Goal: Information Seeking & Learning: Check status

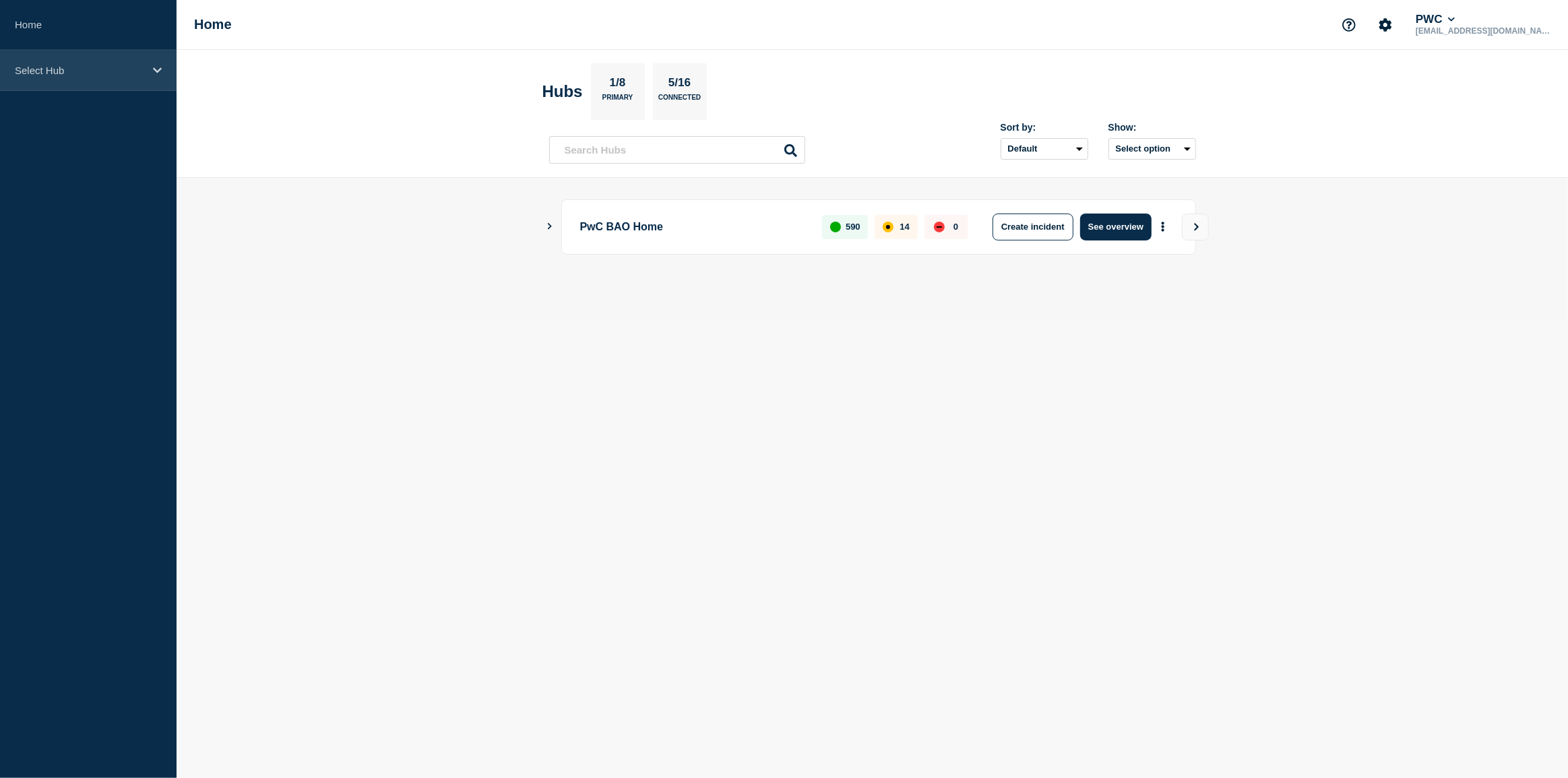
click at [160, 68] on icon at bounding box center [157, 70] width 9 height 6
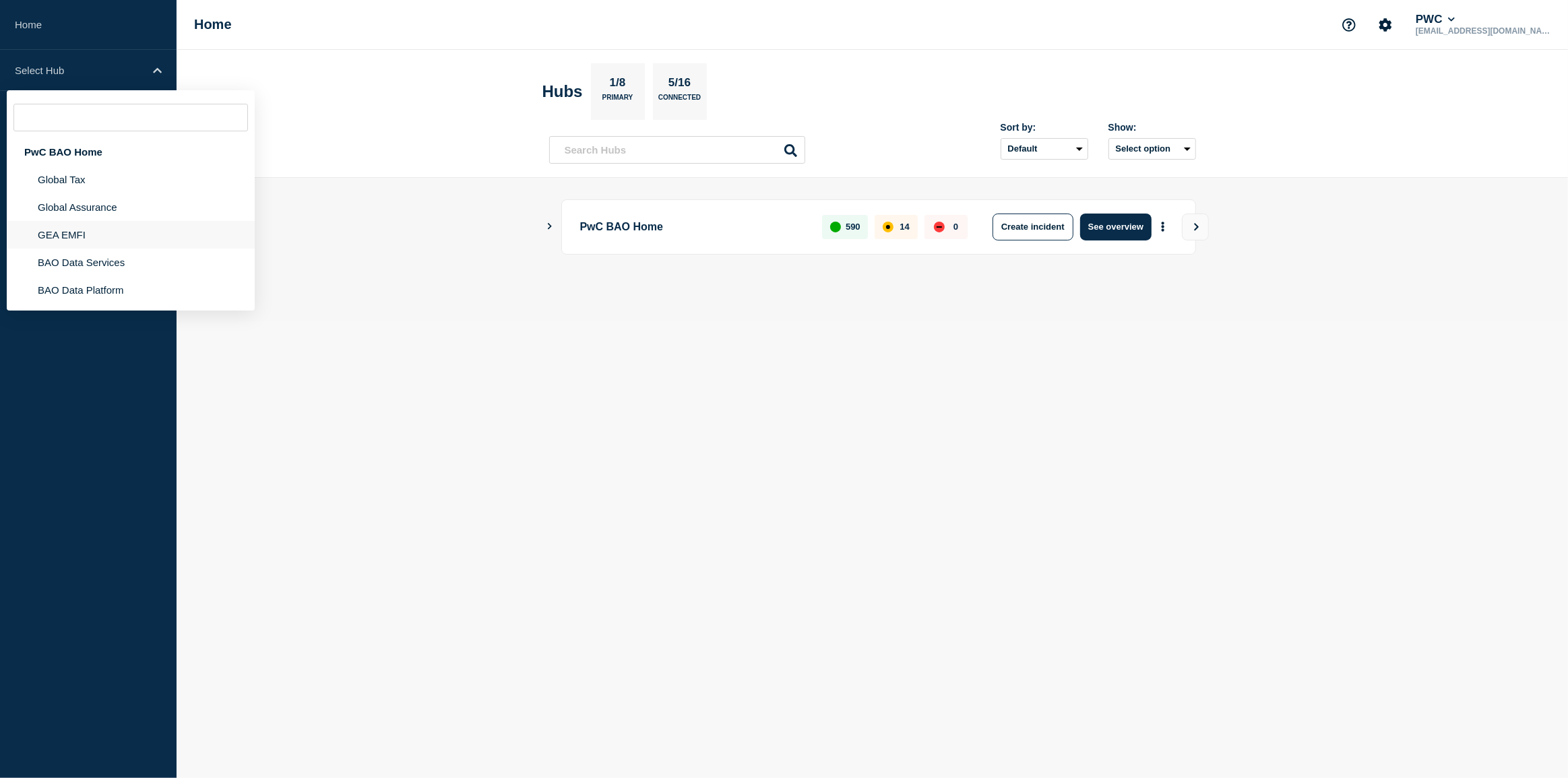
click at [82, 233] on li "GEA EMFI" at bounding box center [130, 234] width 248 height 28
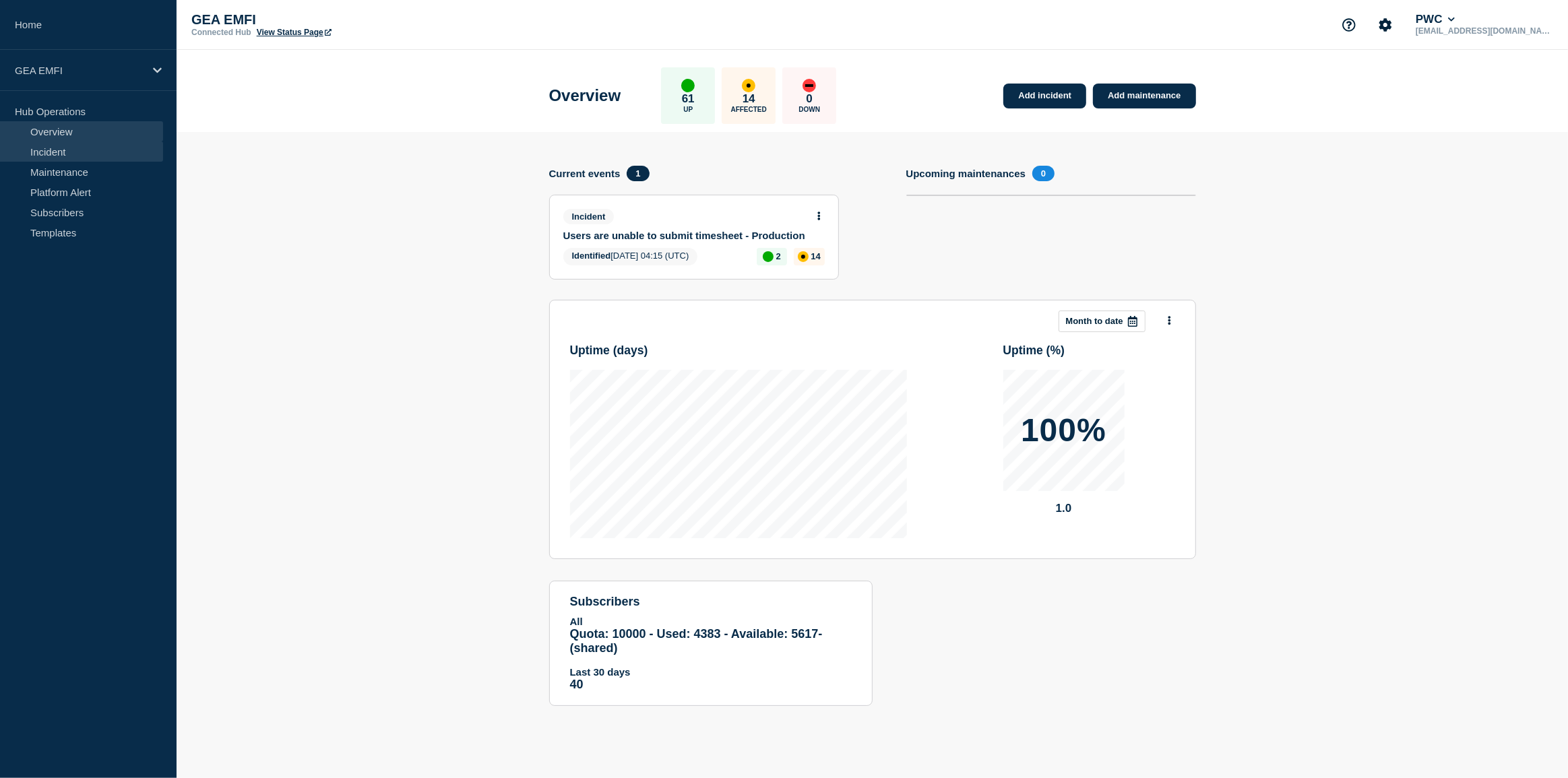
click at [68, 154] on link "Incident" at bounding box center [81, 151] width 163 height 20
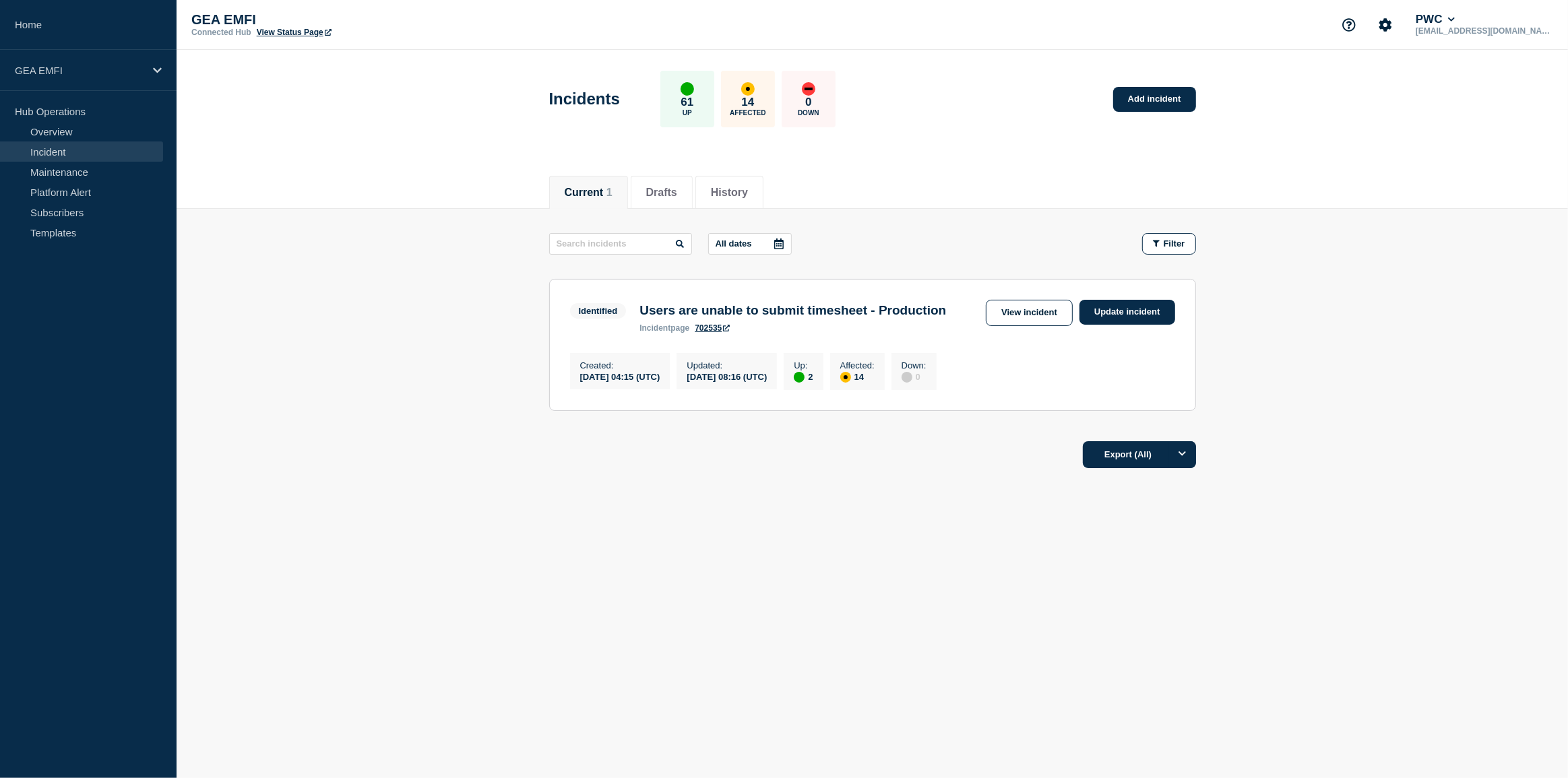
click at [793, 310] on h3 "Users are unable to submit timesheet - Production" at bounding box center [792, 311] width 307 height 15
click at [1029, 319] on link "View incident" at bounding box center [1029, 312] width 87 height 26
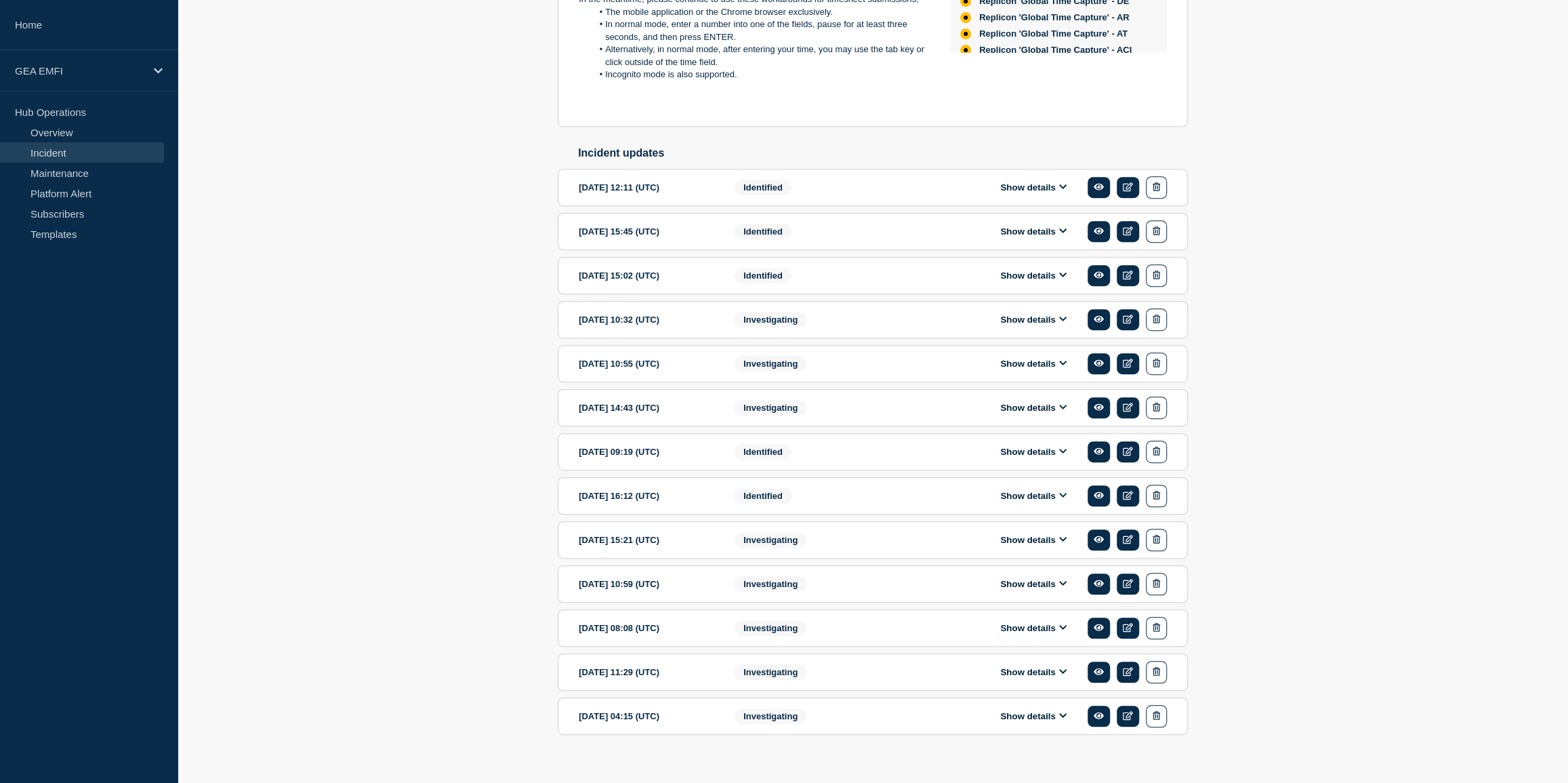
scroll to position [464, 0]
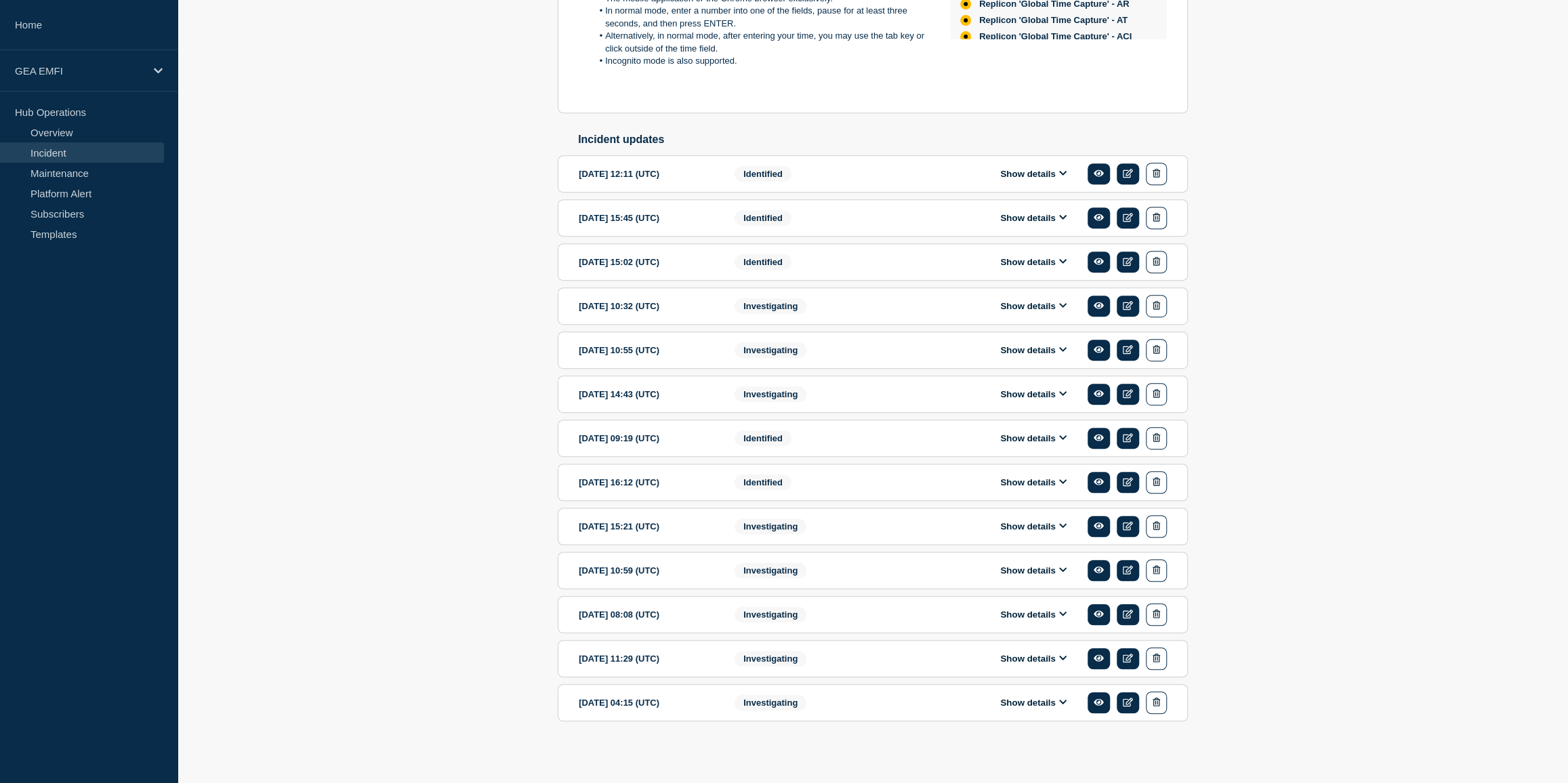
click at [1059, 442] on icon at bounding box center [1063, 437] width 8 height 9
click at [1059, 441] on icon at bounding box center [1063, 437] width 8 height 9
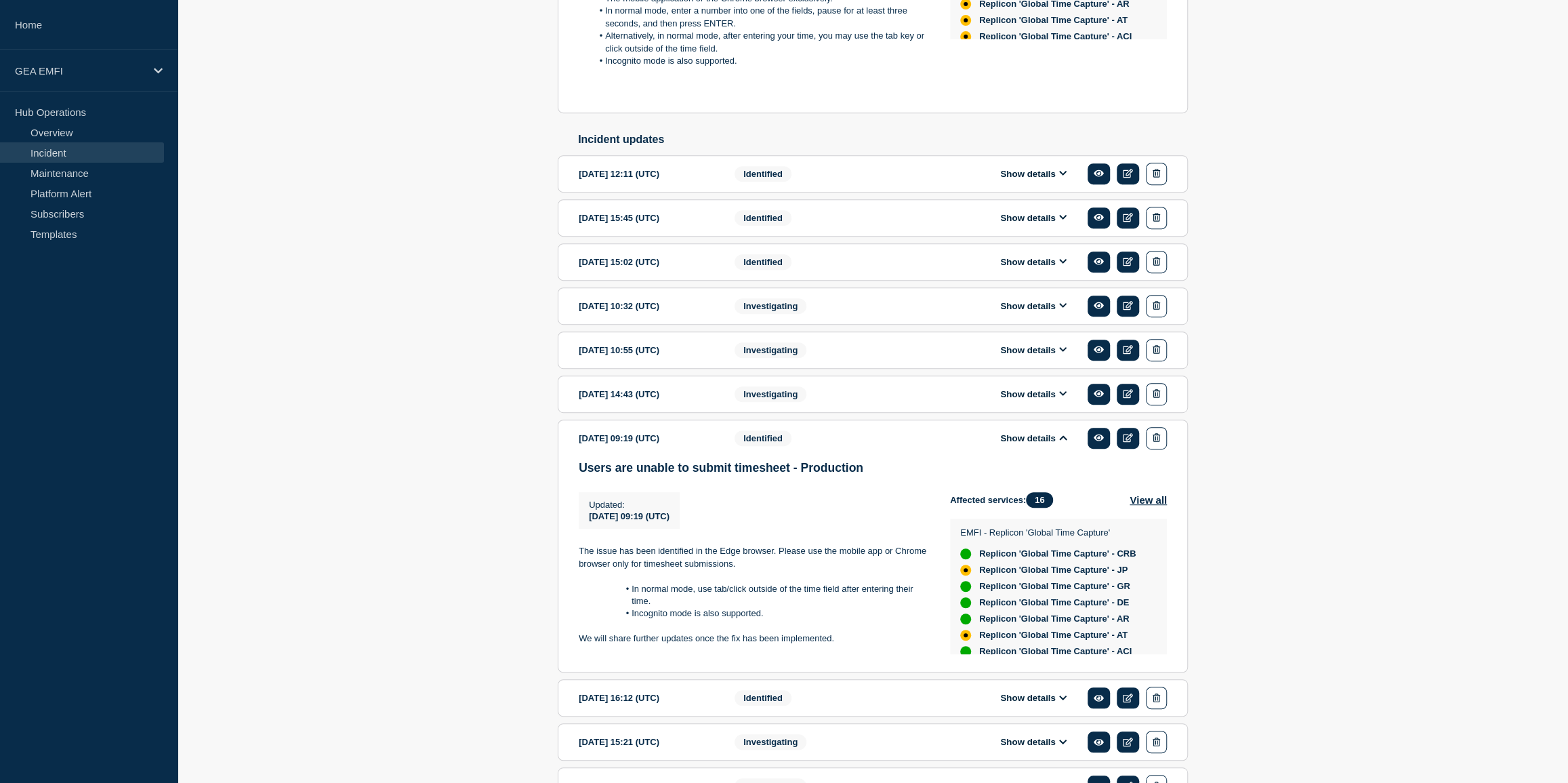
click at [1061, 264] on icon at bounding box center [1062, 261] width 7 height 5
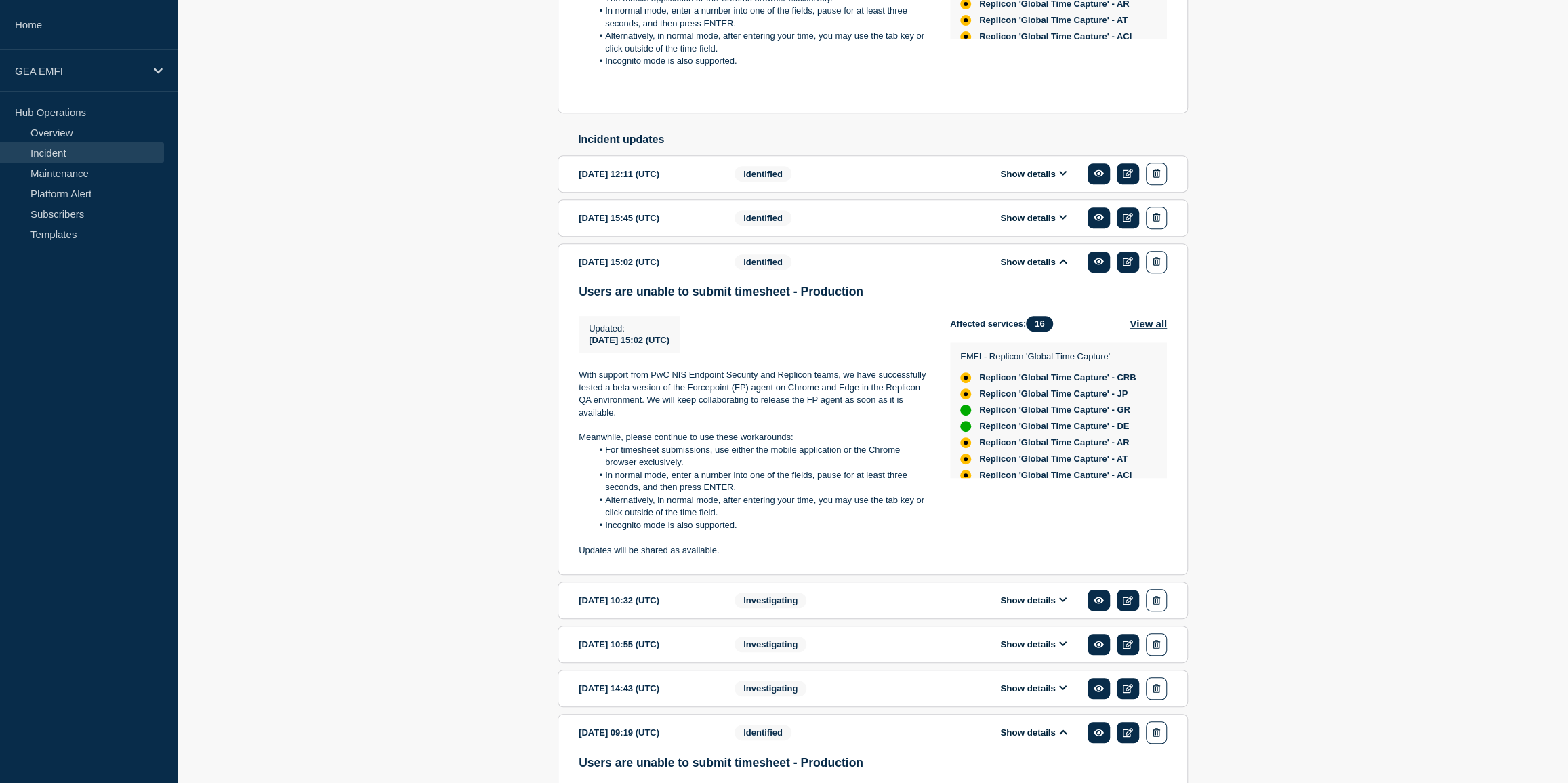
click at [1061, 264] on icon at bounding box center [1062, 261] width 7 height 5
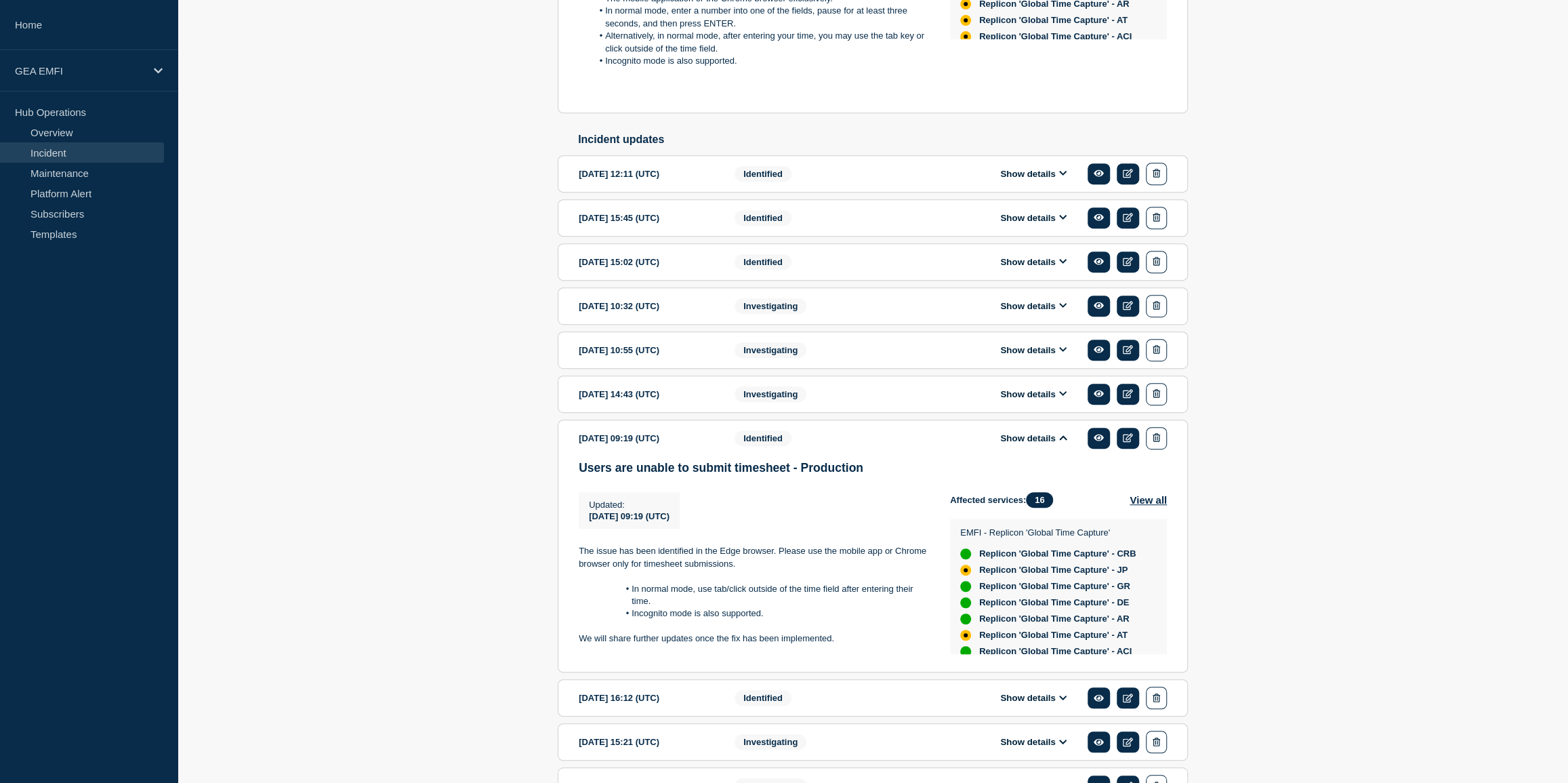
click at [1062, 265] on icon at bounding box center [1063, 260] width 8 height 9
click at [1061, 264] on icon at bounding box center [1062, 261] width 7 height 5
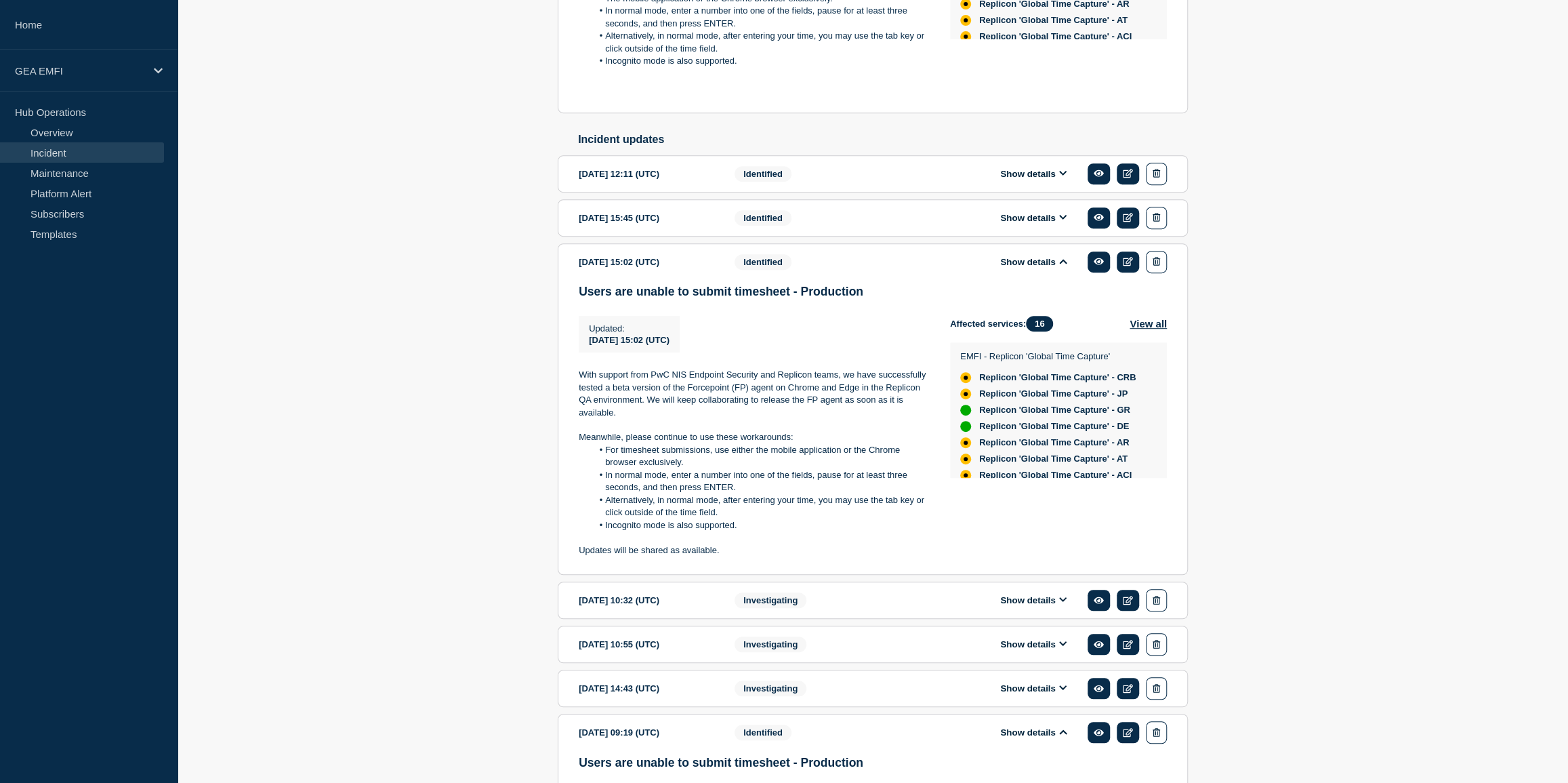
click at [1063, 603] on icon at bounding box center [1062, 600] width 7 height 5
click at [1064, 603] on icon at bounding box center [1063, 599] width 8 height 9
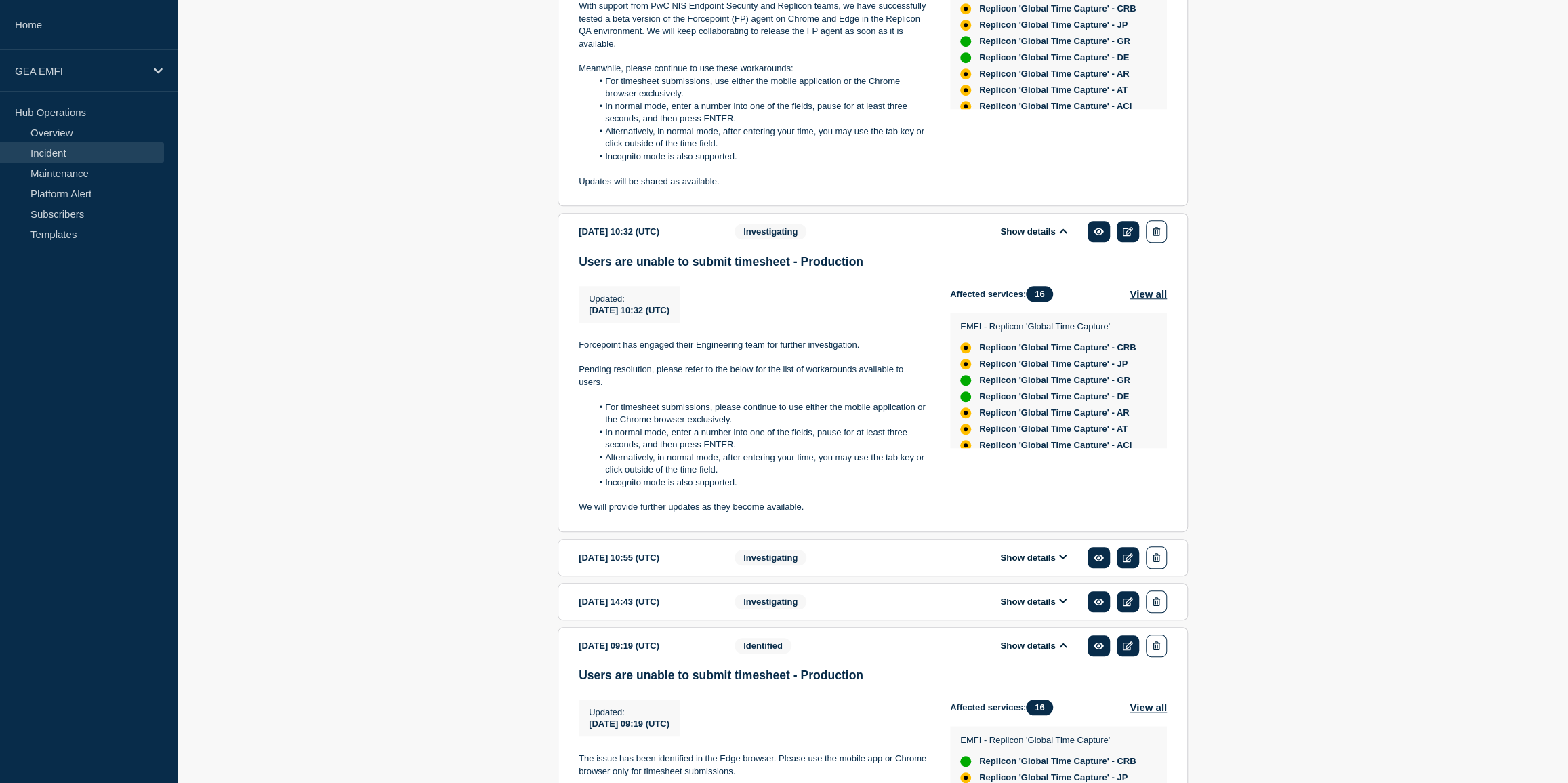
scroll to position [833, 0]
click at [1059, 560] on icon at bounding box center [1063, 555] width 8 height 9
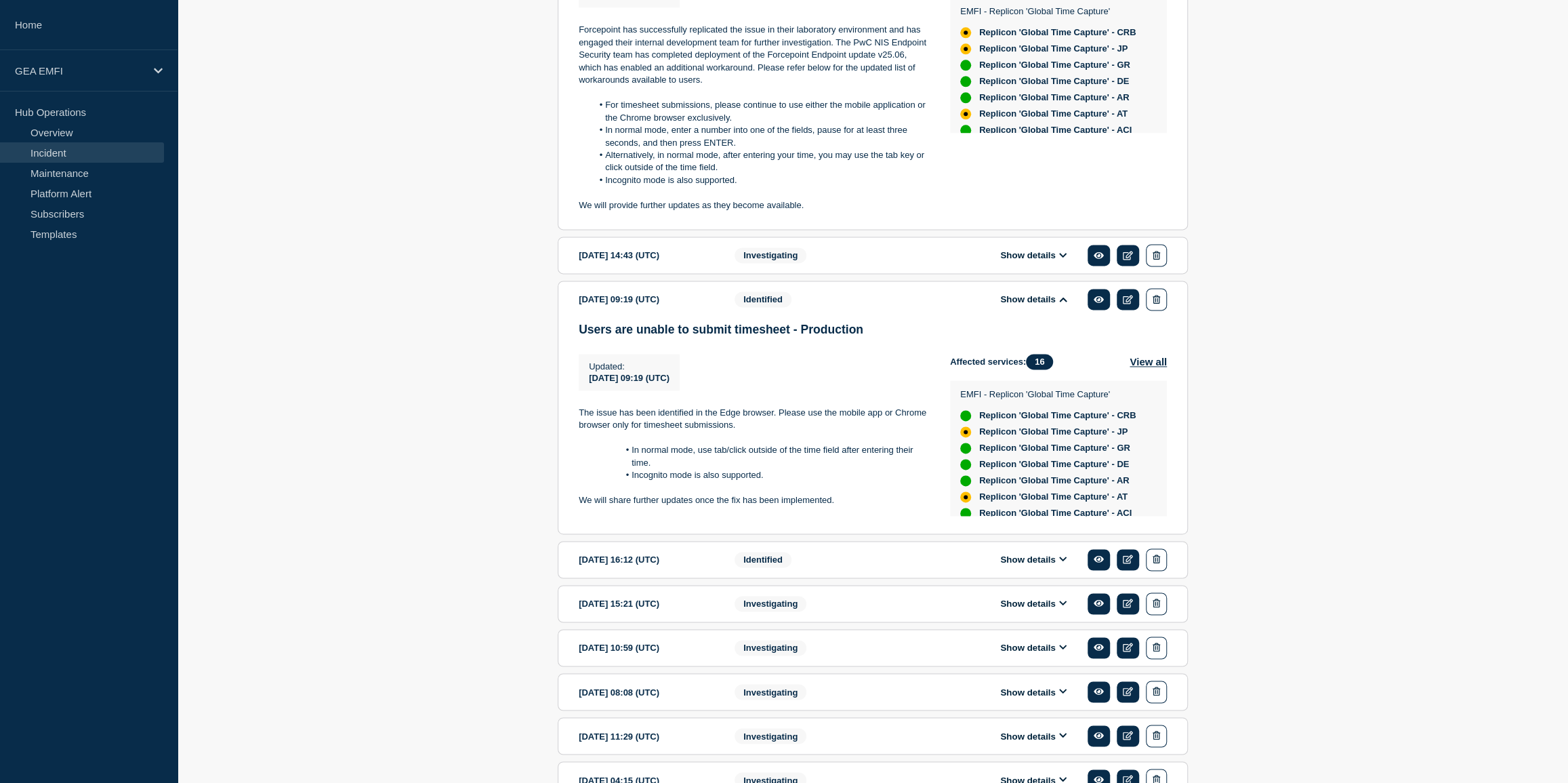
scroll to position [1512, 0]
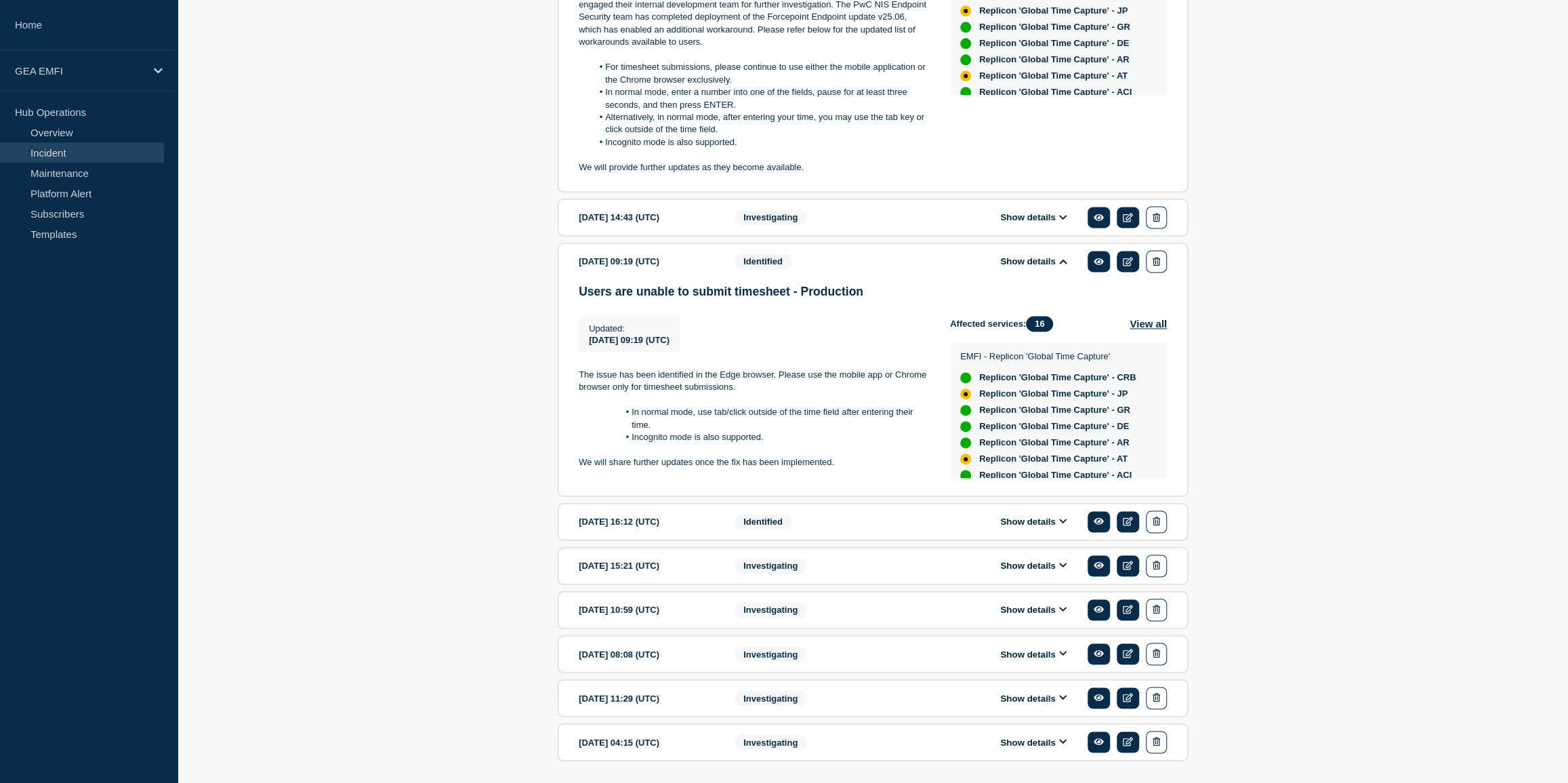
click at [1063, 523] on icon at bounding box center [1062, 521] width 7 height 5
click at [1063, 525] on icon at bounding box center [1063, 520] width 8 height 9
click at [1064, 525] on icon at bounding box center [1063, 520] width 8 height 9
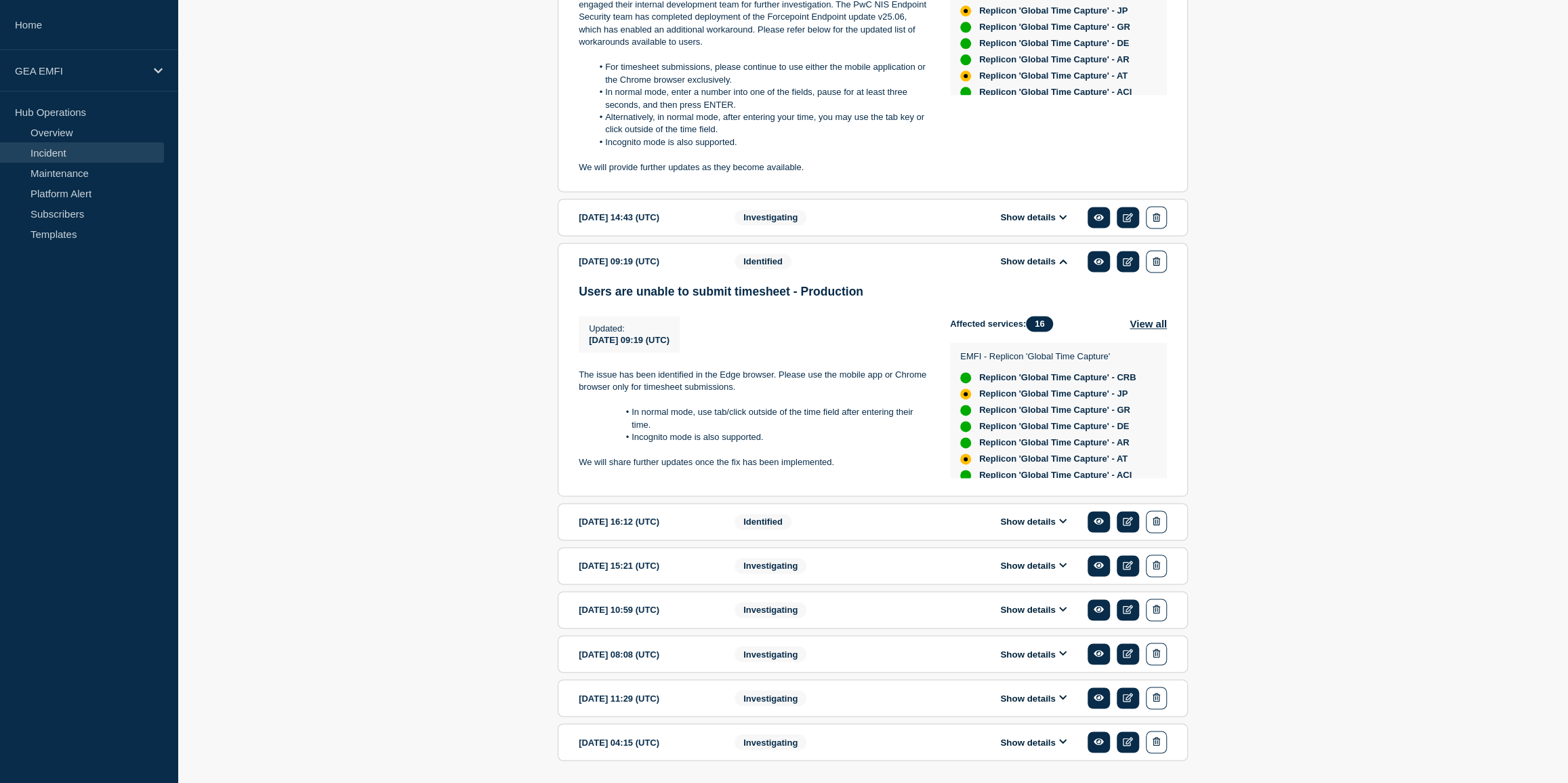
click at [1064, 525] on icon at bounding box center [1063, 520] width 8 height 9
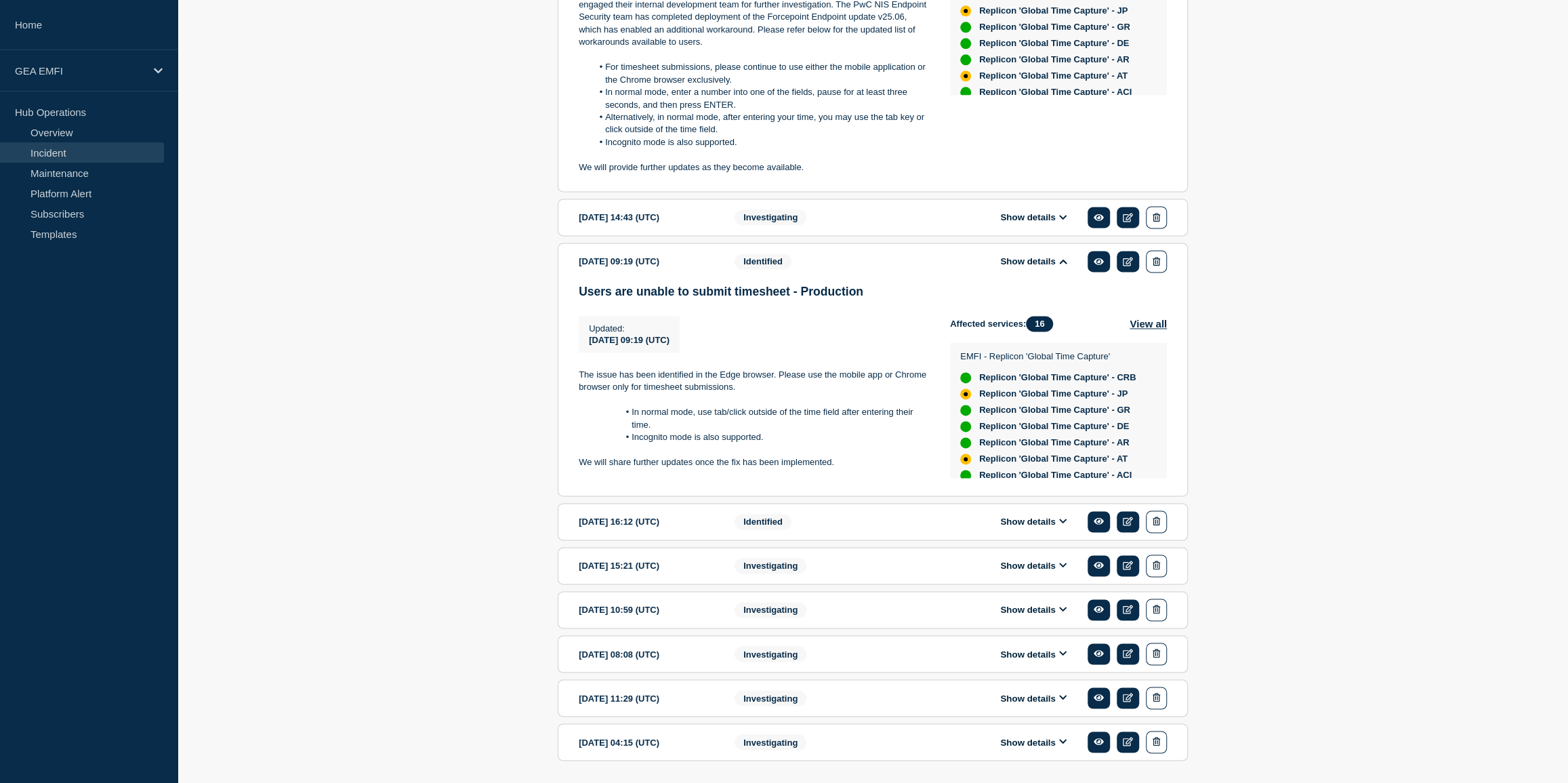
click at [1062, 524] on icon at bounding box center [1063, 520] width 8 height 9
click at [1063, 523] on icon at bounding box center [1063, 520] width 8 height 9
click at [1062, 523] on icon at bounding box center [1063, 520] width 8 height 9
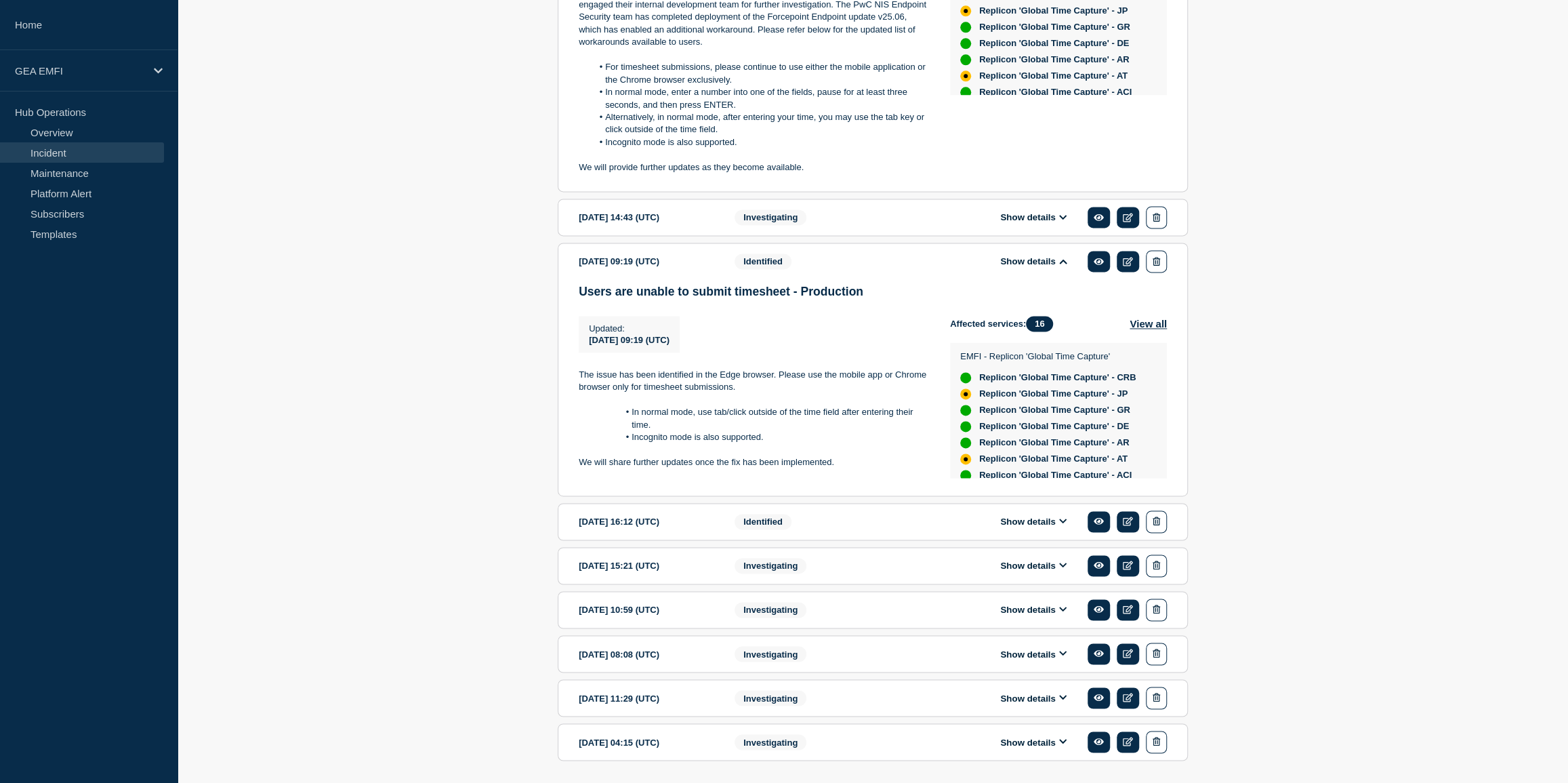
click at [1062, 523] on icon at bounding box center [1063, 520] width 8 height 9
click at [1062, 524] on icon at bounding box center [1063, 520] width 8 height 9
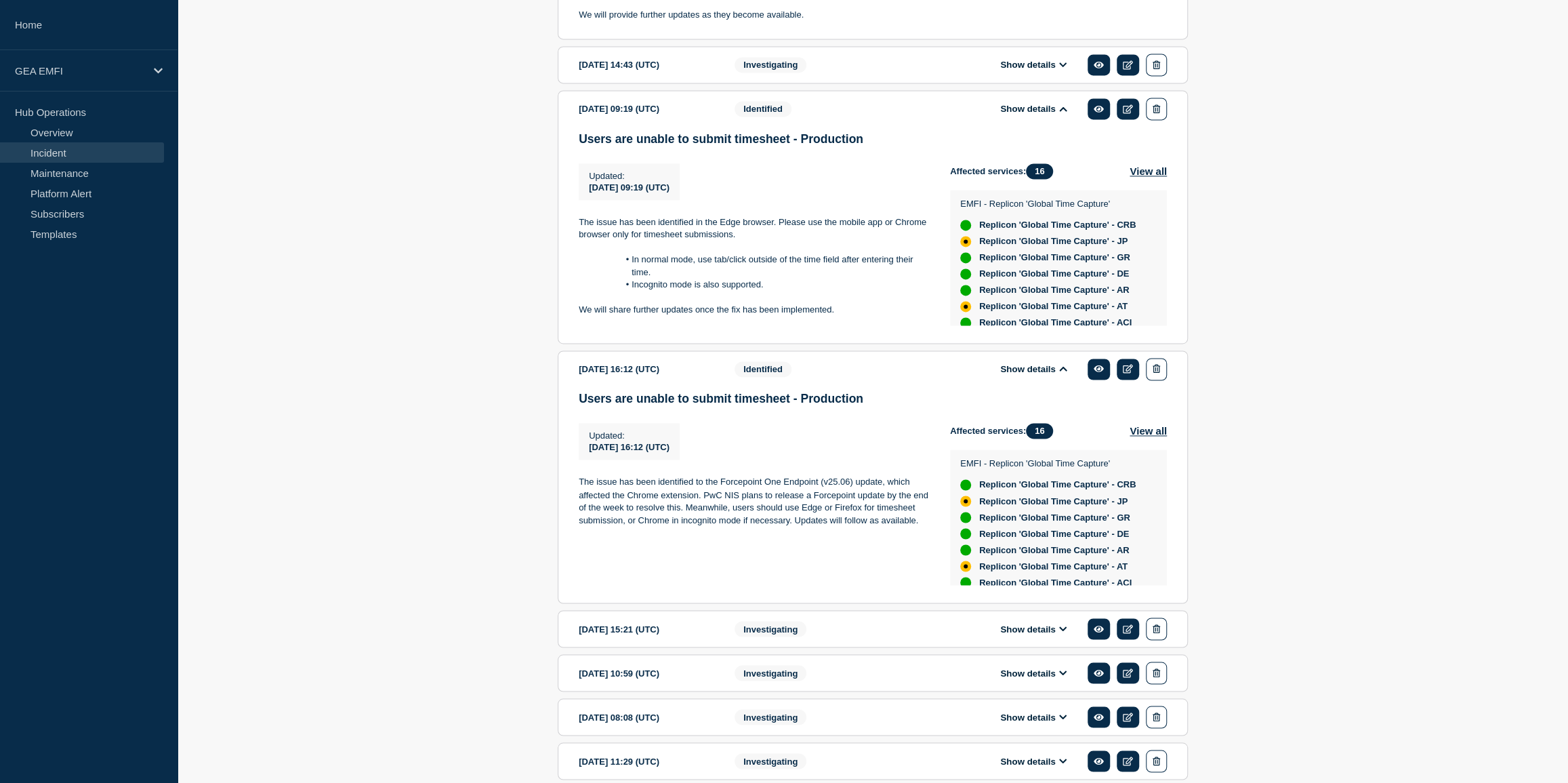
scroll to position [1696, 0]
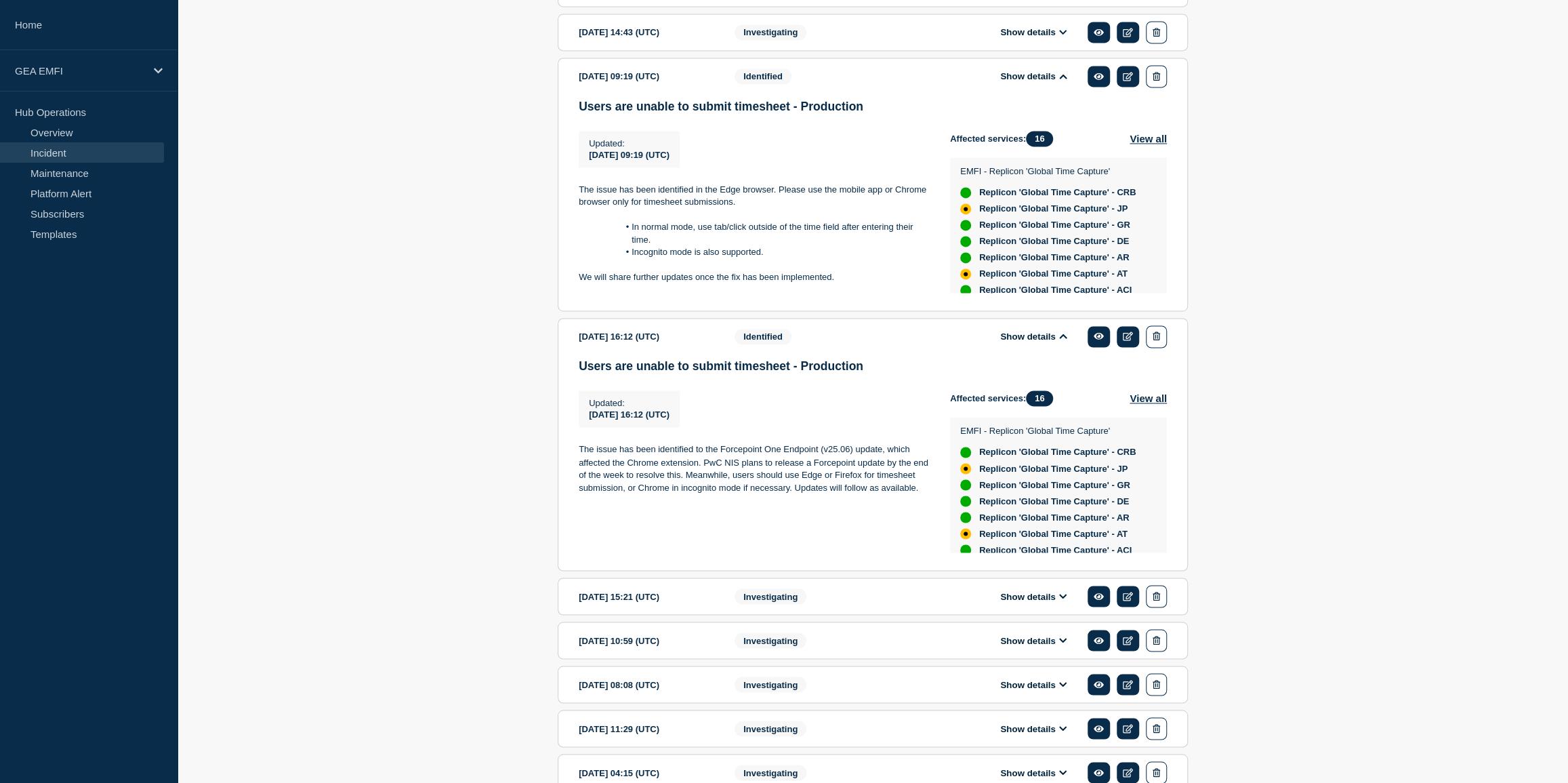
click at [1062, 597] on icon at bounding box center [1063, 595] width 8 height 9
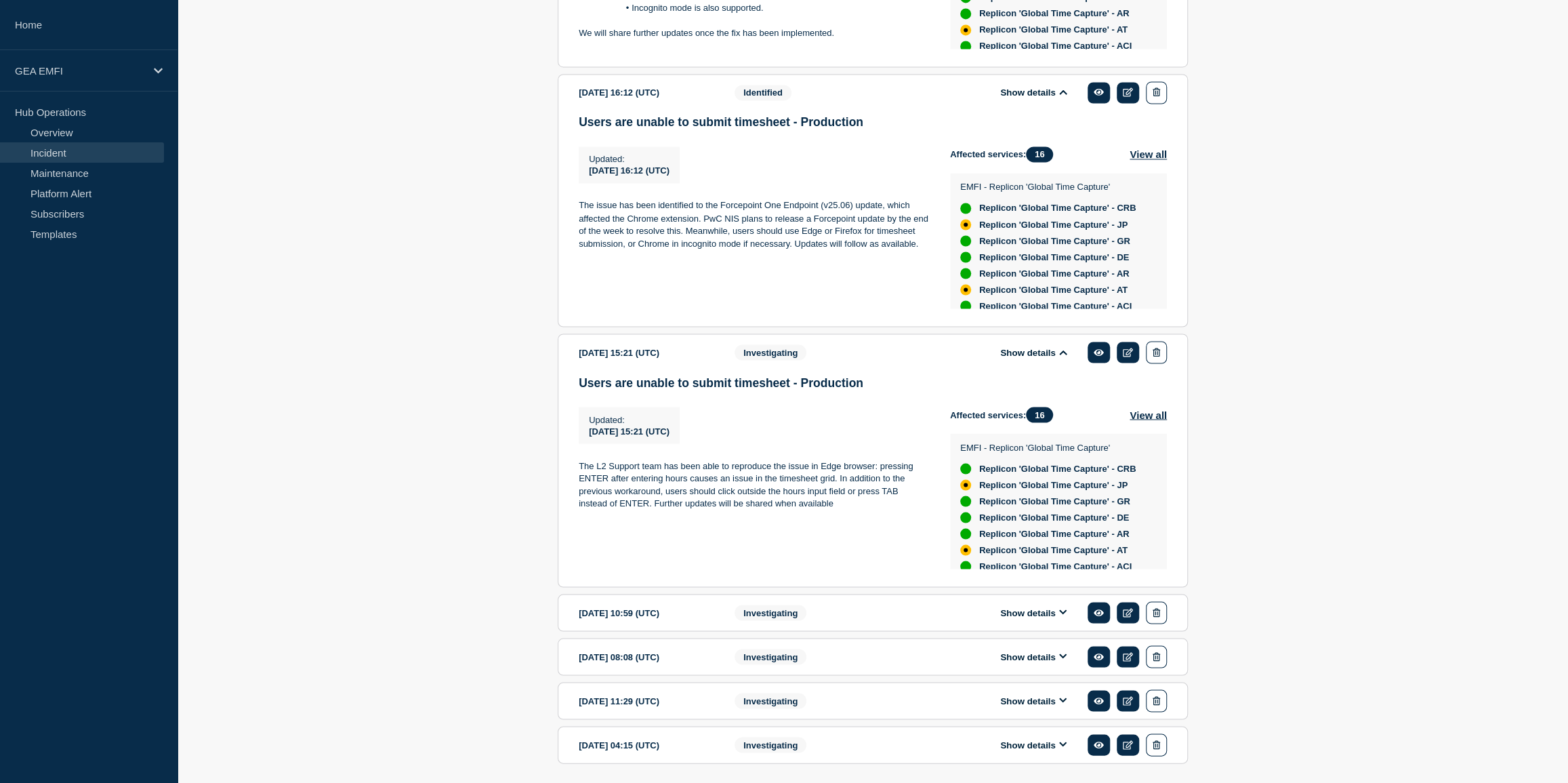
scroll to position [1943, 0]
click at [1064, 612] on icon at bounding box center [1063, 608] width 8 height 9
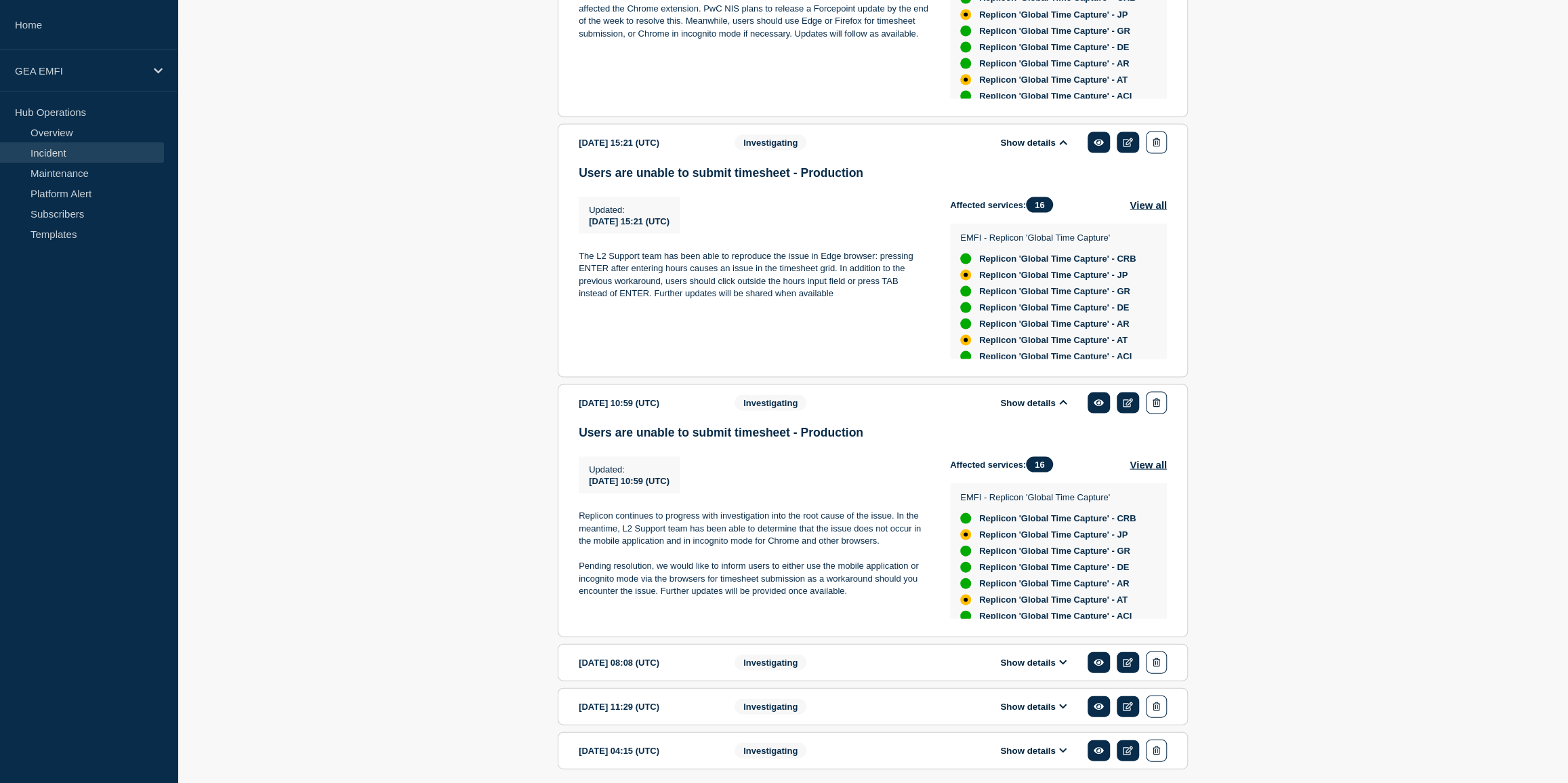
scroll to position [2189, 0]
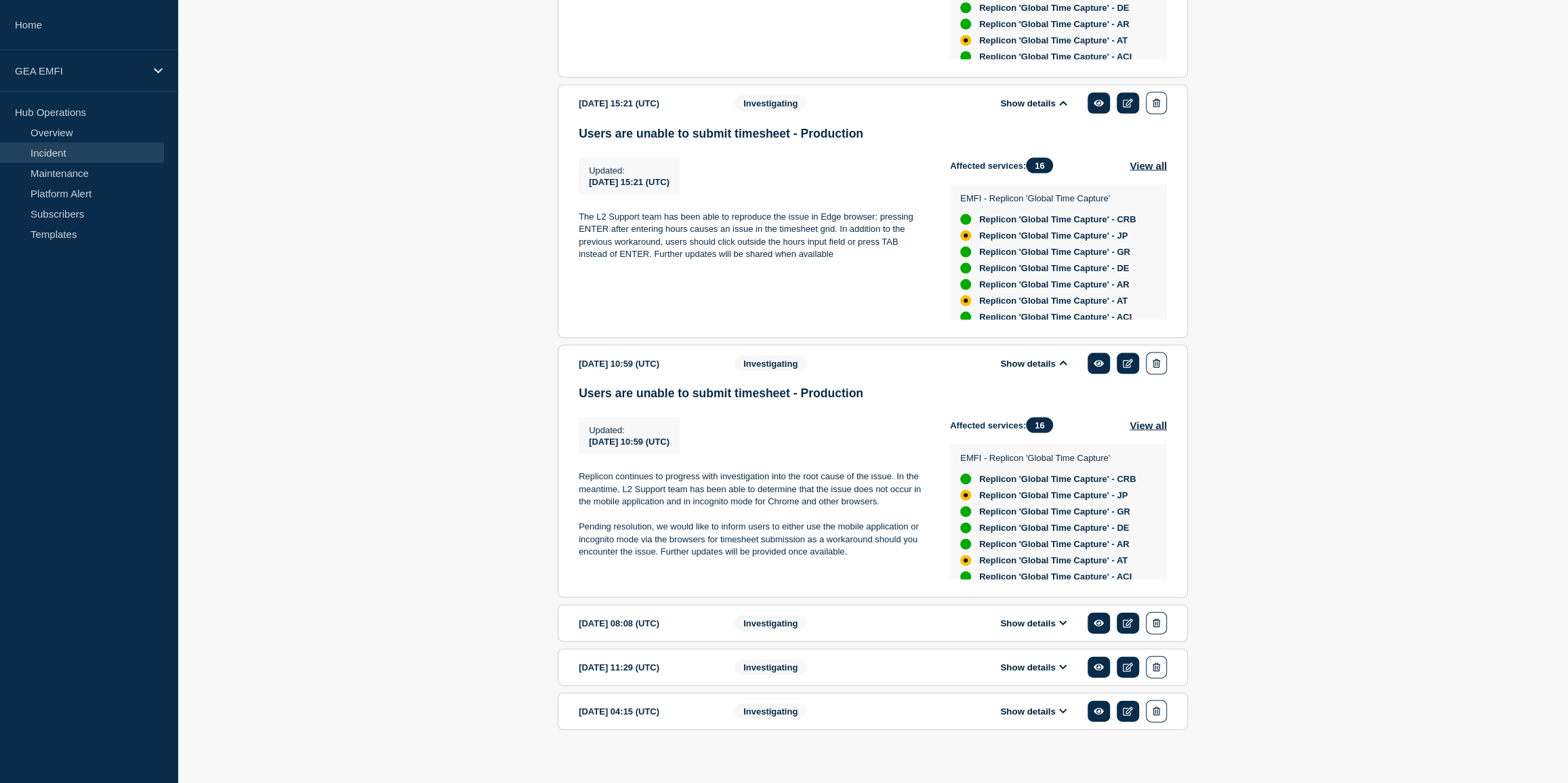
click at [1059, 626] on icon at bounding box center [1063, 623] width 8 height 9
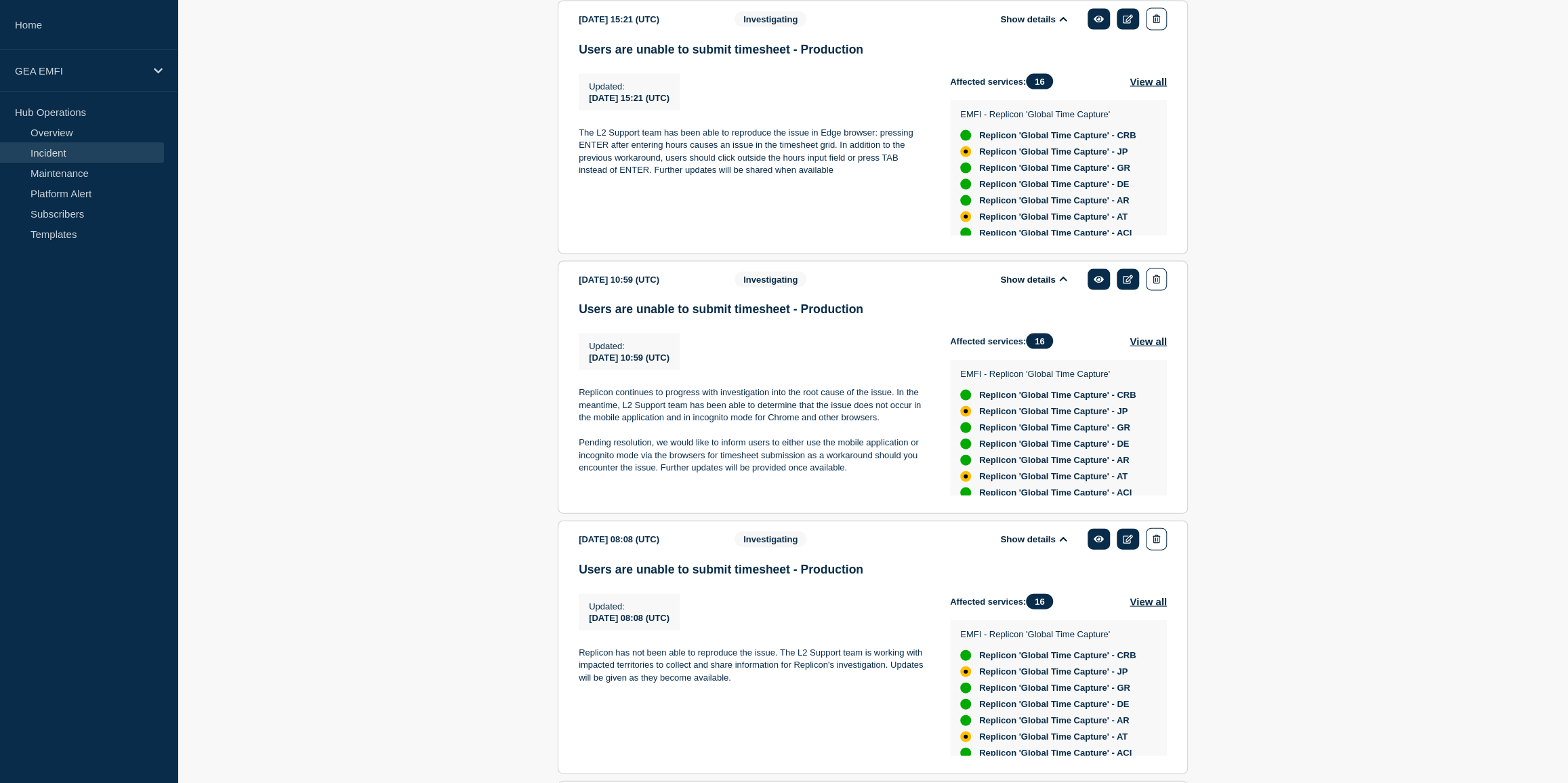
scroll to position [2250, 0]
